Goal: Information Seeking & Learning: Learn about a topic

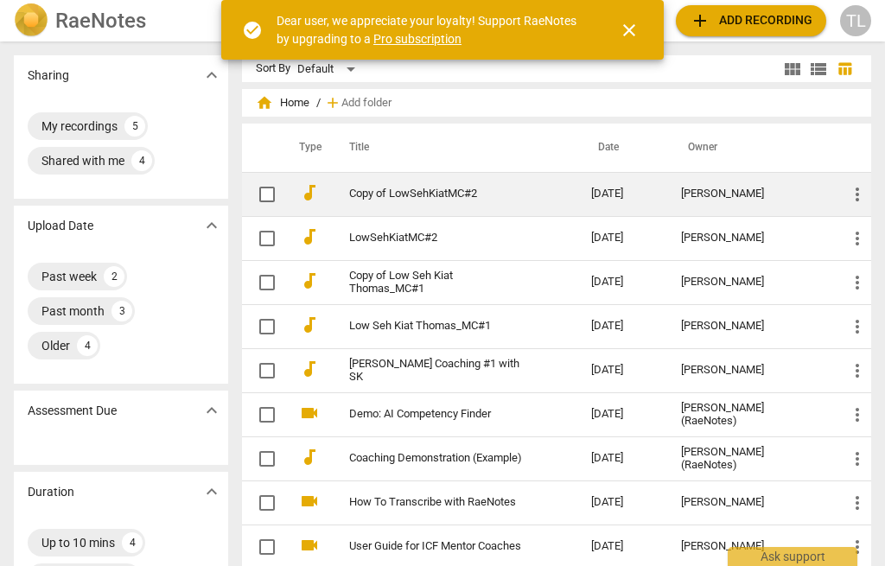
click at [577, 197] on td "Copy of LowSehKiatMC#2" at bounding box center [452, 194] width 249 height 44
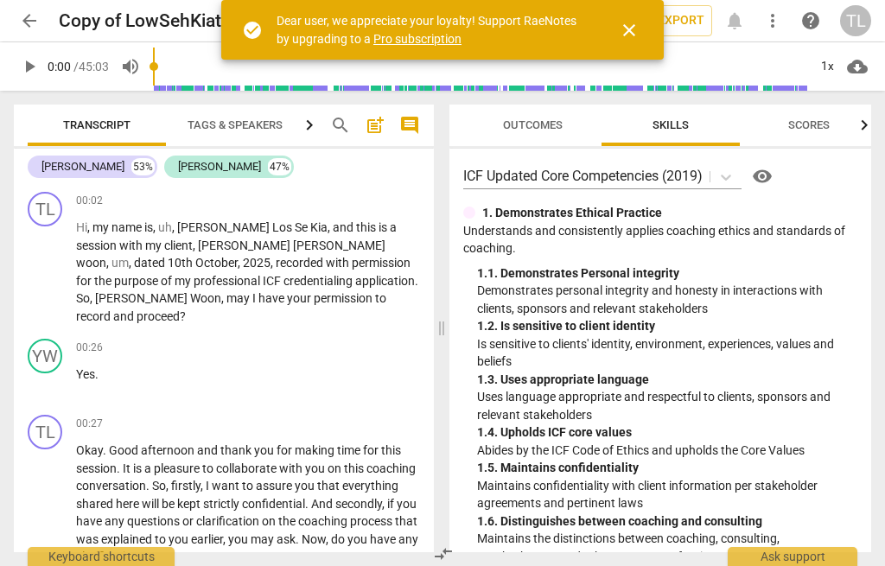
click at [632, 40] on button "close" at bounding box center [628, 30] width 41 height 41
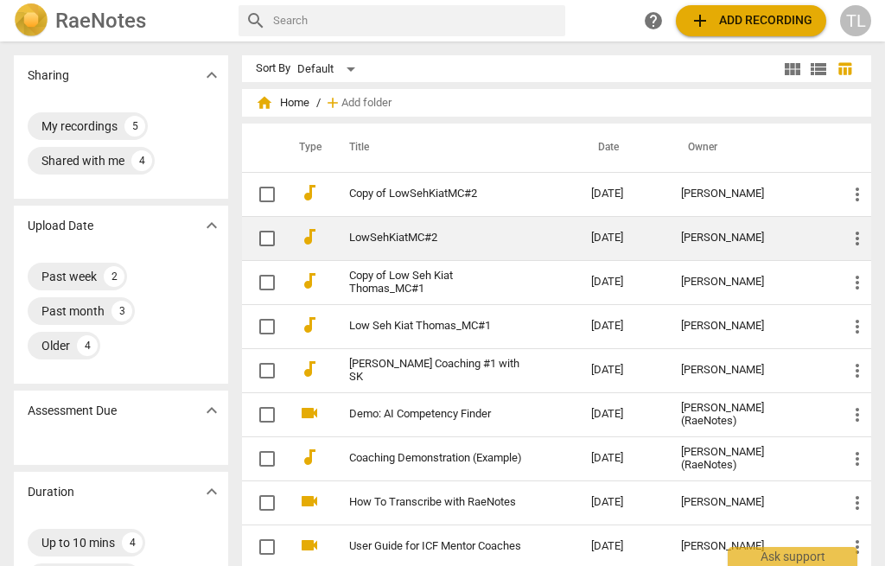
click at [443, 244] on link "LowSehKiatMC#2" at bounding box center [439, 238] width 180 height 13
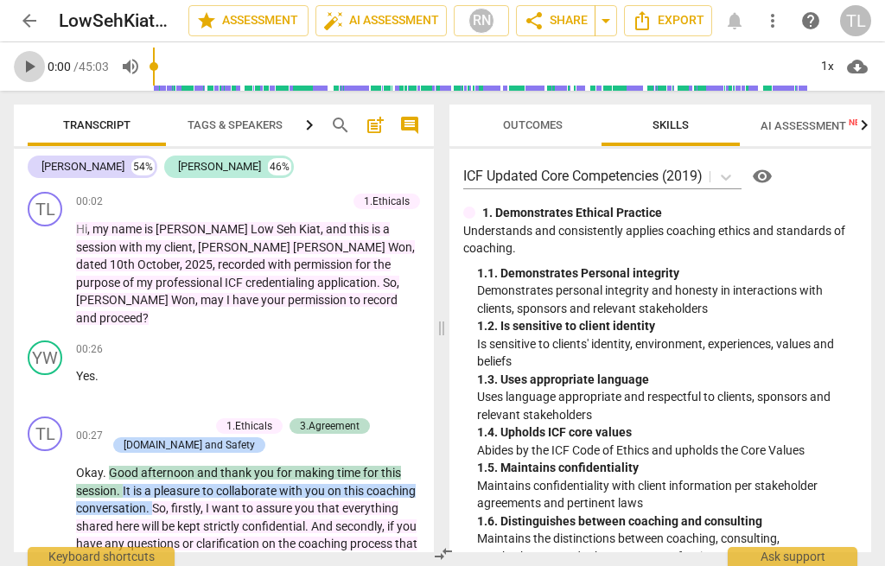
click at [35, 66] on span "play_arrow" at bounding box center [29, 66] width 21 height 21
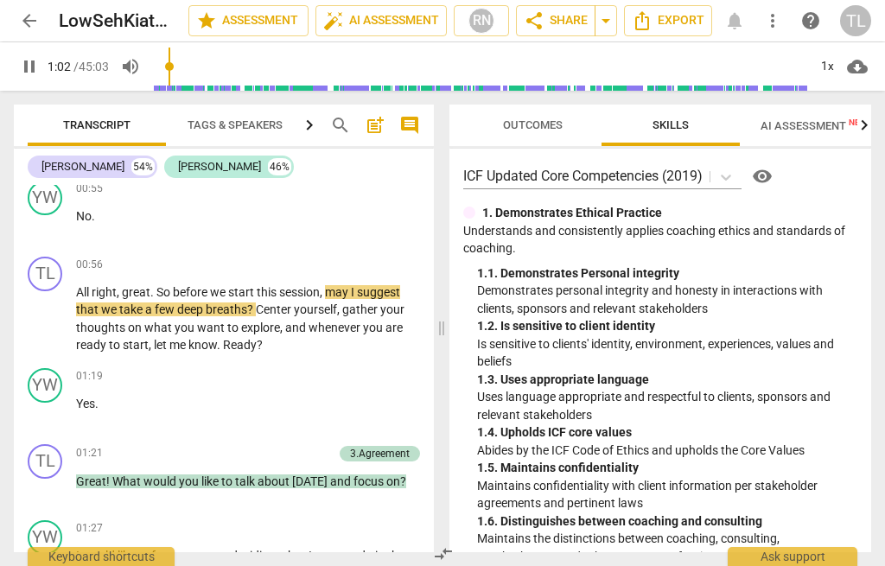
click at [19, 69] on span "pause" at bounding box center [29, 66] width 21 height 21
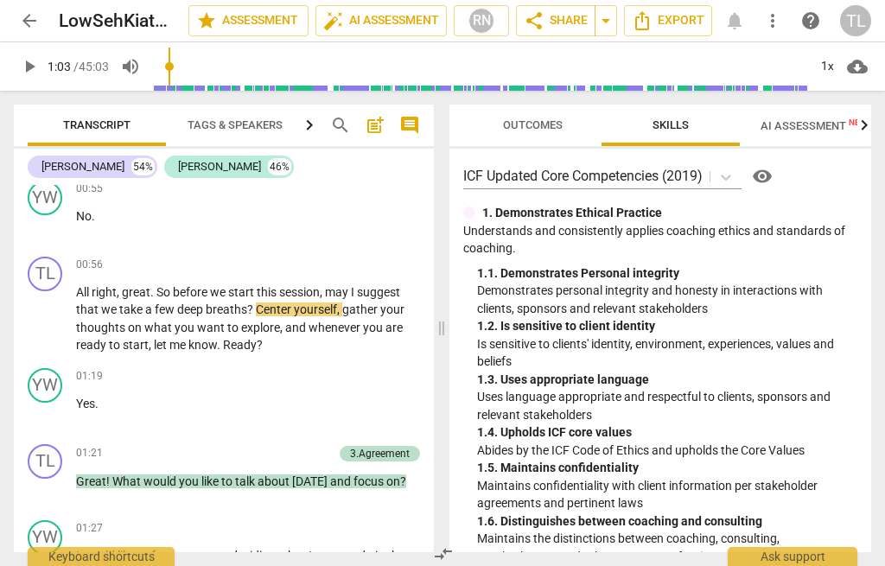
type input "63"
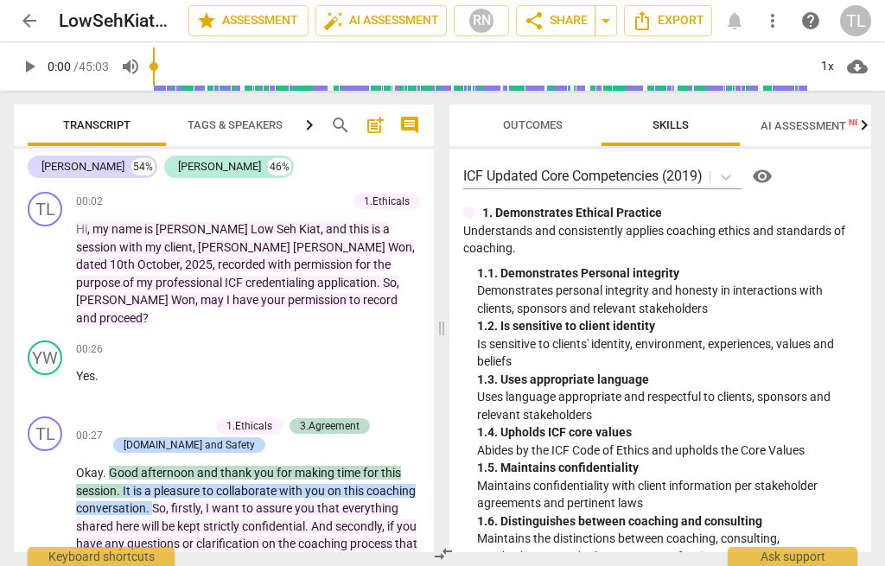
click at [31, 76] on span "play_arrow" at bounding box center [29, 66] width 21 height 21
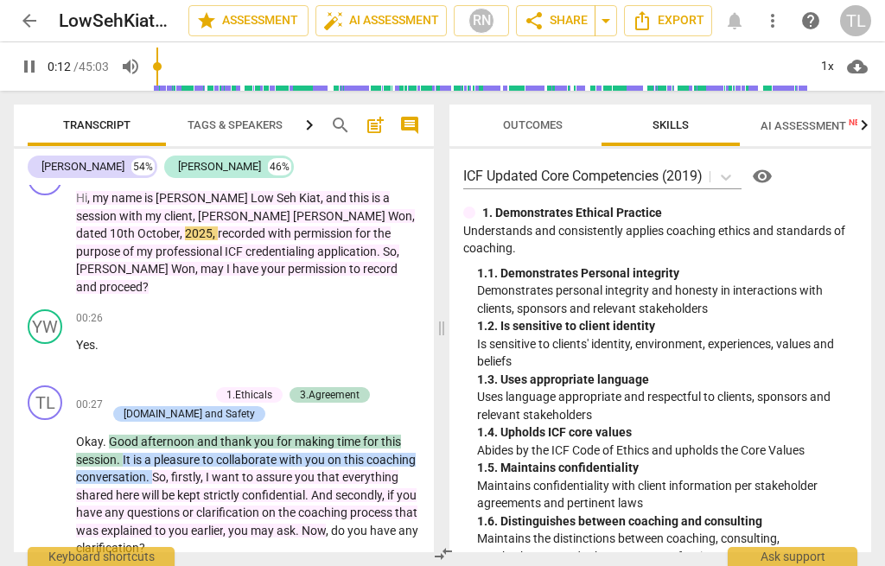
click at [38, 62] on span "pause" at bounding box center [29, 66] width 21 height 21
click at [58, 475] on span "play_arrow" at bounding box center [46, 485] width 28 height 21
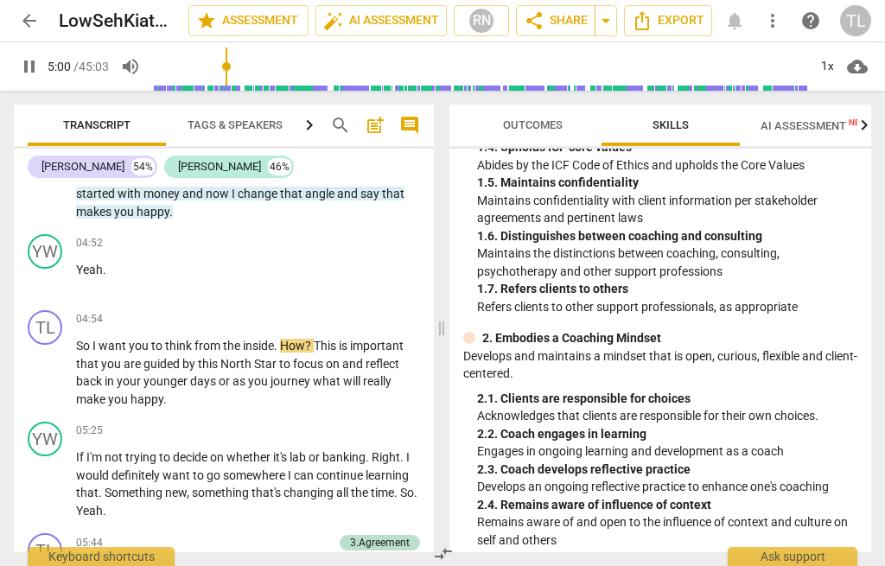
scroll to position [1723, 0]
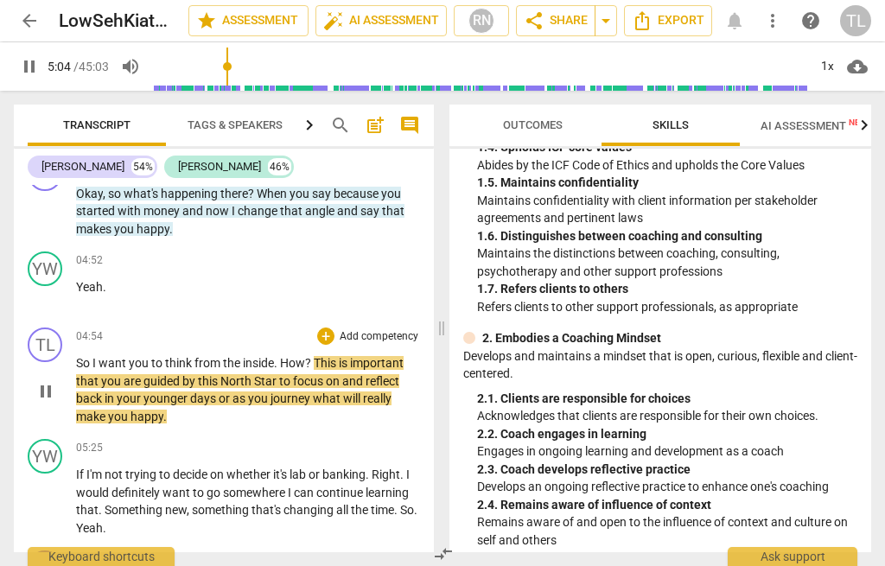
click at [49, 381] on span "pause" at bounding box center [45, 391] width 21 height 21
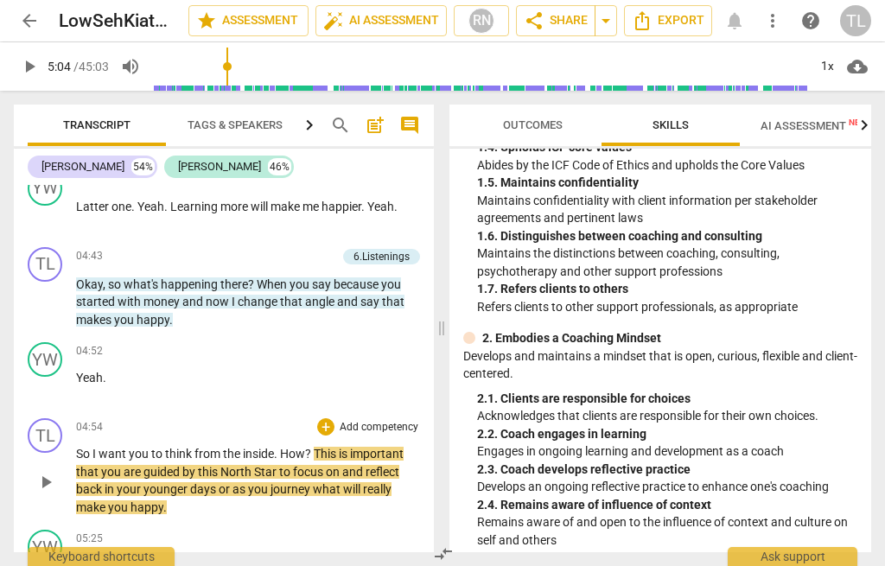
scroll to position [1626, 0]
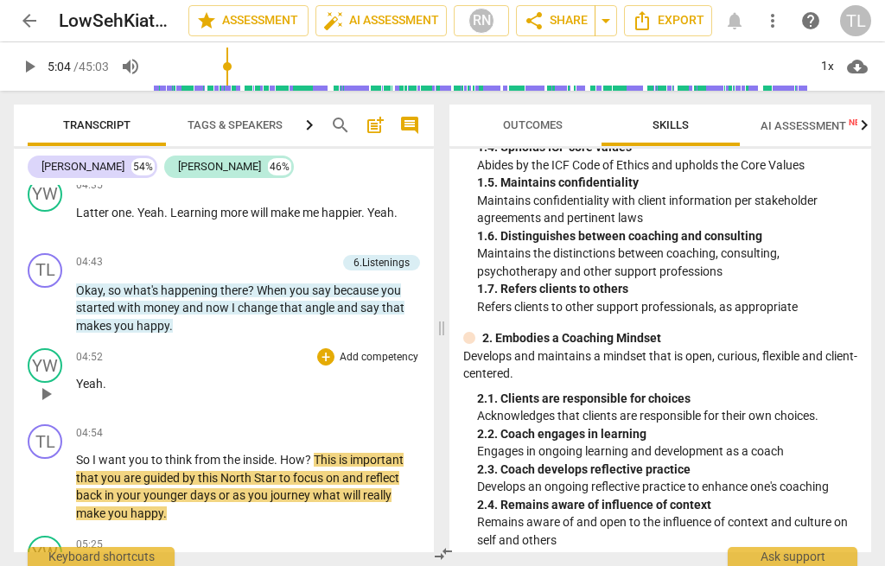
click at [51, 384] on span "play_arrow" at bounding box center [45, 394] width 21 height 21
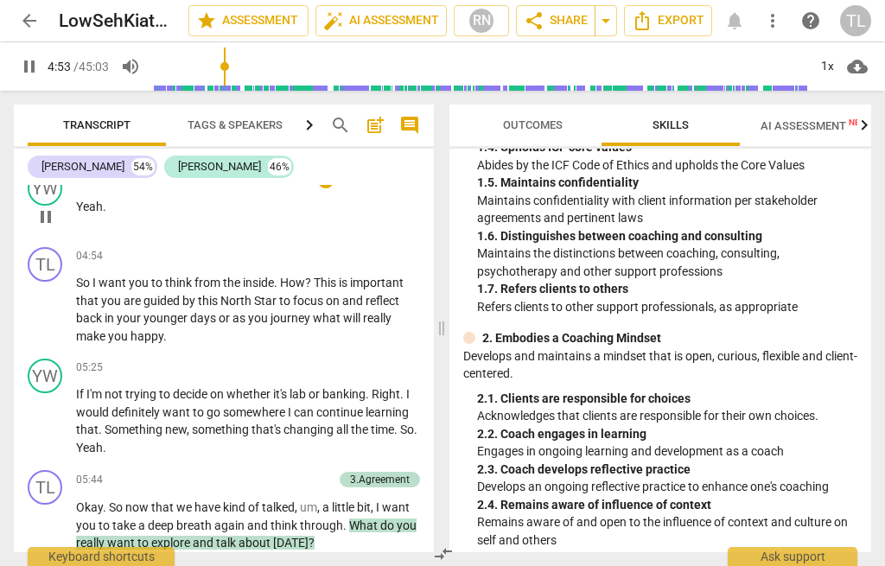
scroll to position [1804, 0]
click at [47, 300] on span "pause" at bounding box center [45, 310] width 21 height 21
click at [42, 300] on span "play_arrow" at bounding box center [45, 310] width 21 height 21
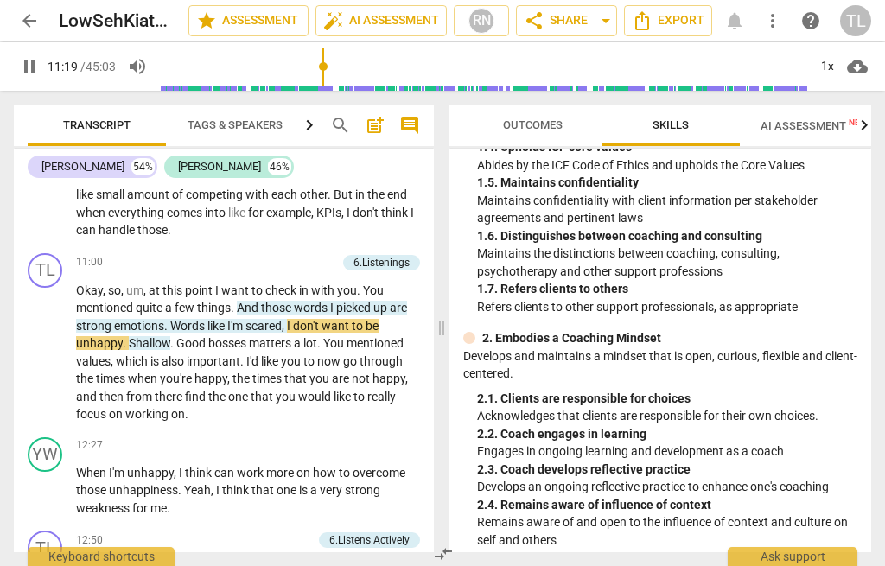
scroll to position [3255, 0]
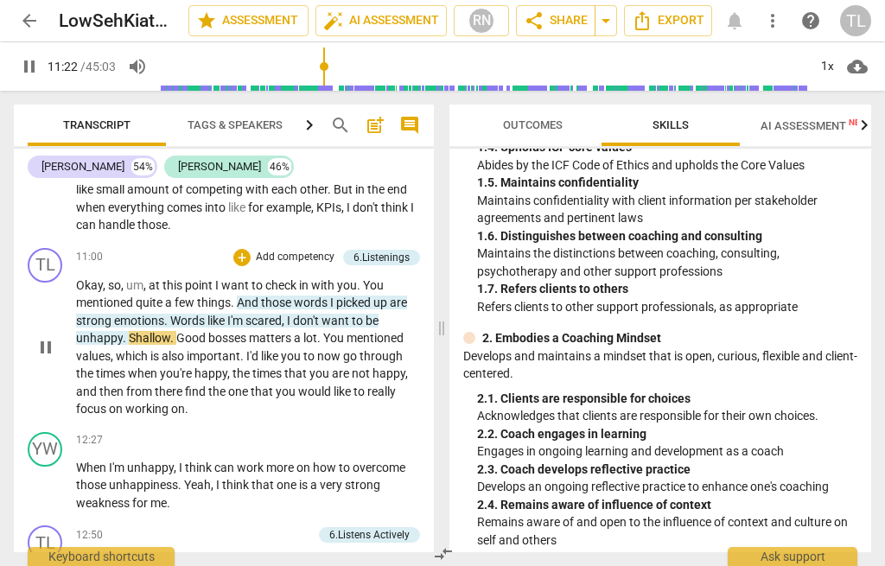
click at [48, 337] on span "pause" at bounding box center [45, 347] width 21 height 21
click at [6, 436] on div "Transcript Tags & Speakers Analytics search post_add comment [PERSON_NAME] 54% …" at bounding box center [220, 328] width 441 height 475
click at [48, 476] on span "play_arrow" at bounding box center [45, 486] width 21 height 21
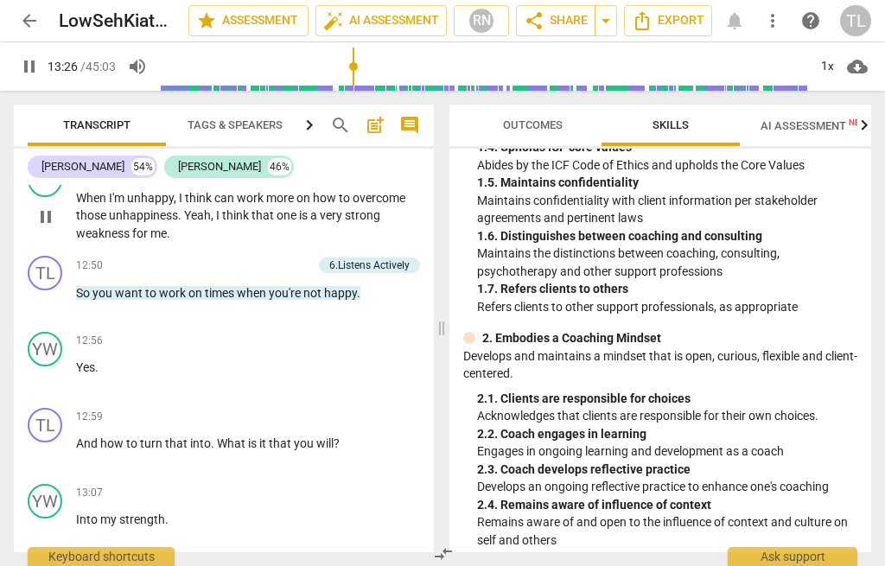
scroll to position [3515, 0]
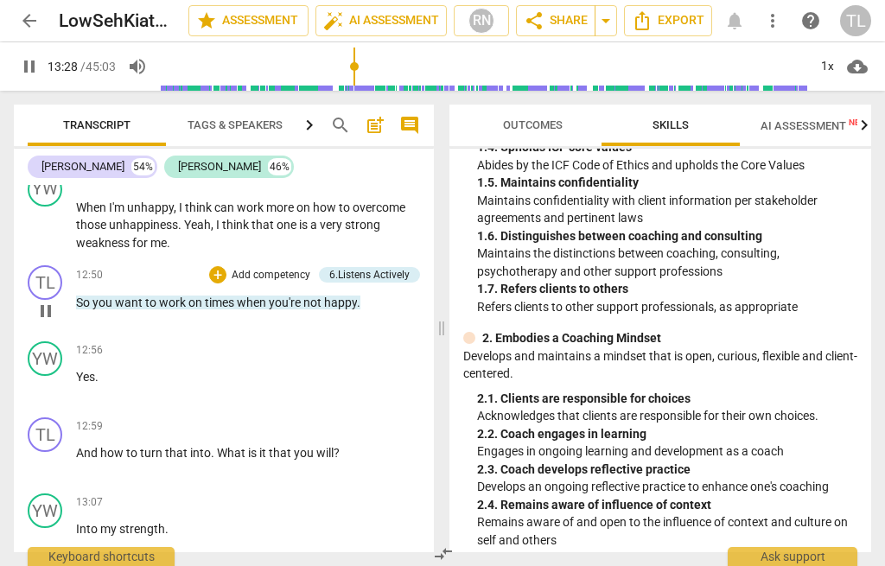
click at [53, 301] on span "pause" at bounding box center [45, 311] width 21 height 21
click at [51, 301] on span "play_arrow" at bounding box center [45, 311] width 21 height 21
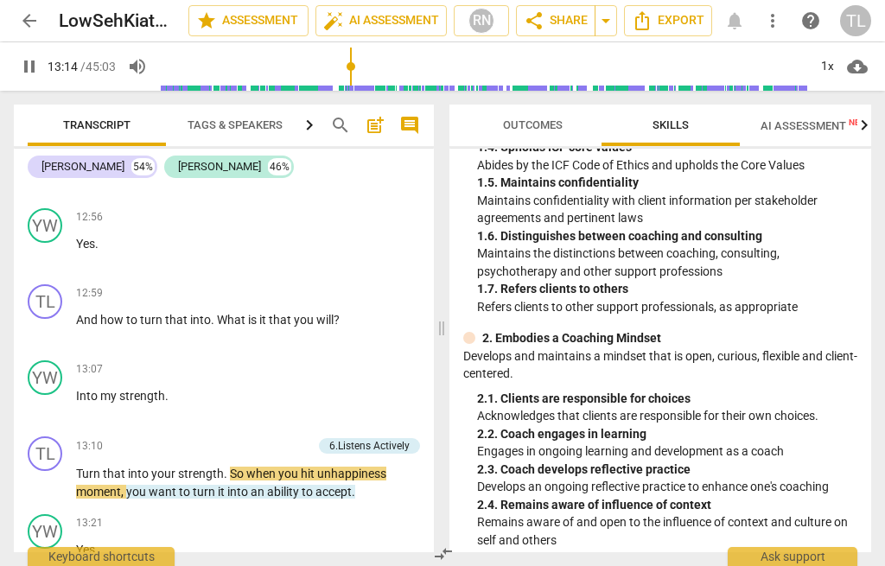
scroll to position [3626, 0]
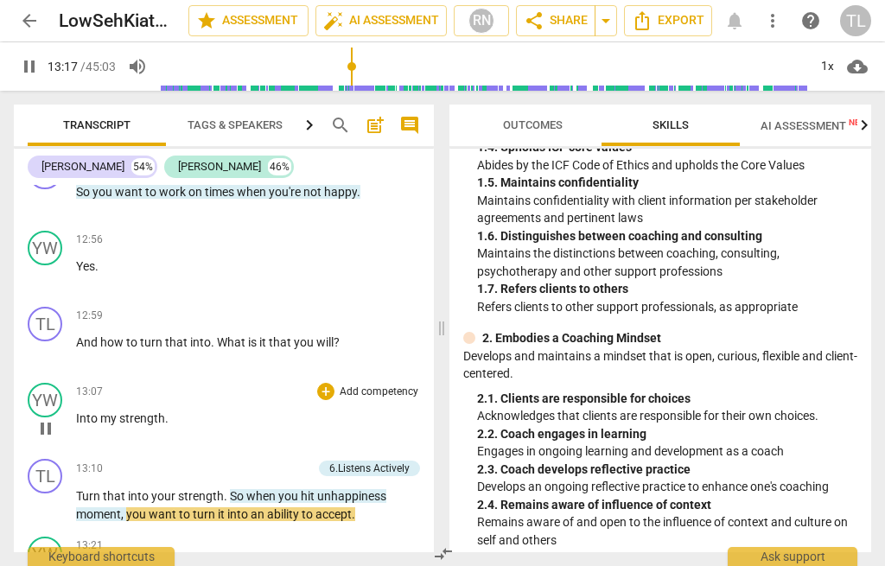
click at [43, 418] on span "pause" at bounding box center [45, 428] width 21 height 21
click at [49, 342] on span "play_arrow" at bounding box center [45, 352] width 21 height 21
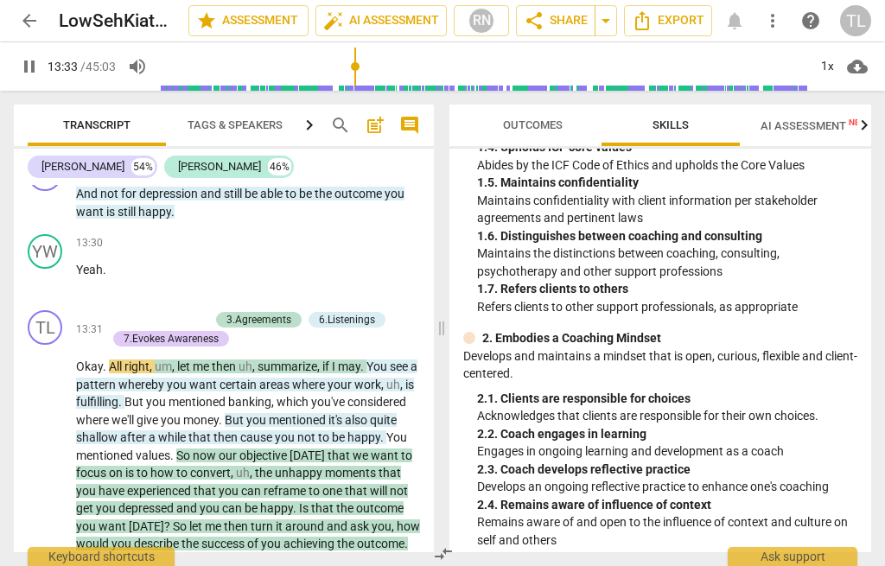
scroll to position [4089, 0]
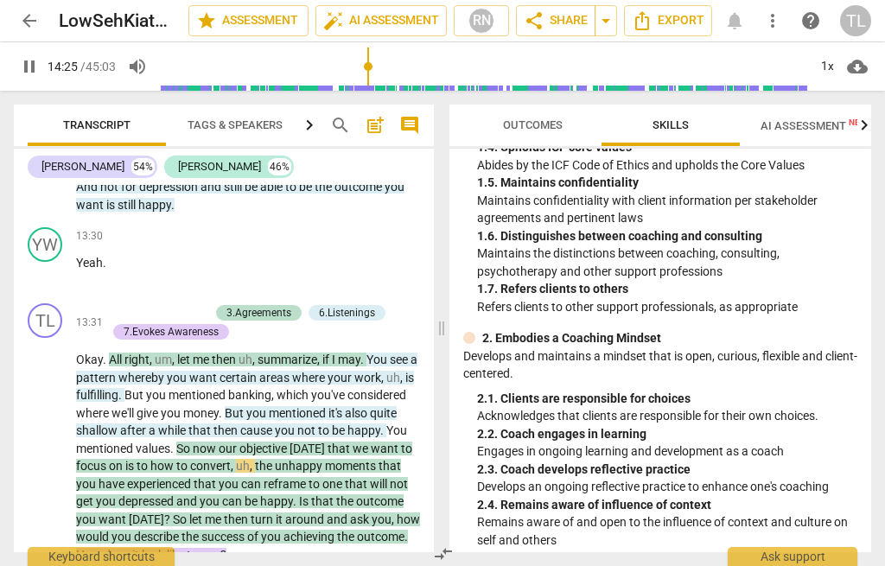
click at [24, 69] on span "pause" at bounding box center [29, 66] width 21 height 21
type input "866"
